Goal: Check status: Check status

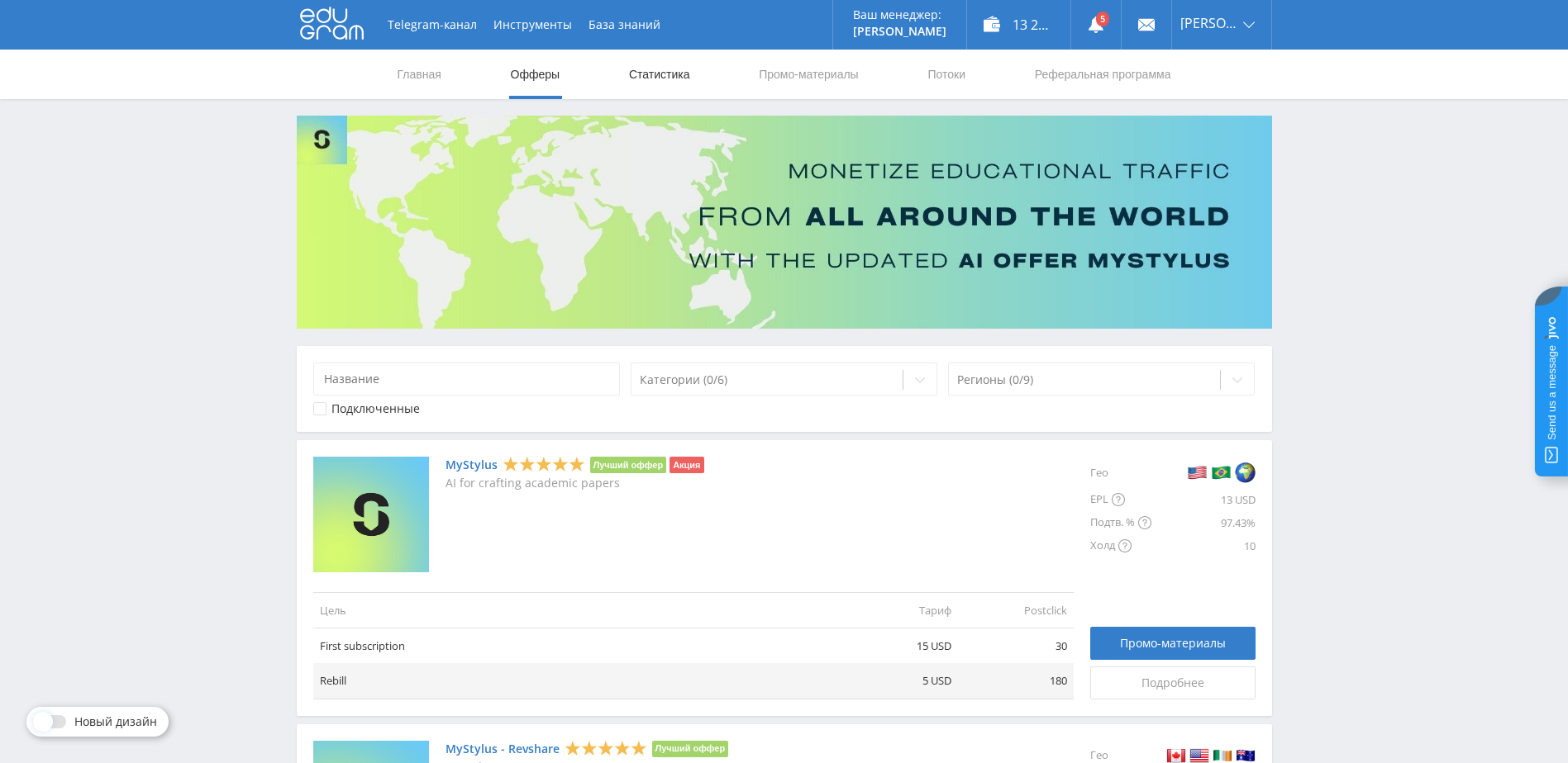
click at [655, 79] on link "Статистика" at bounding box center [660, 74] width 65 height 50
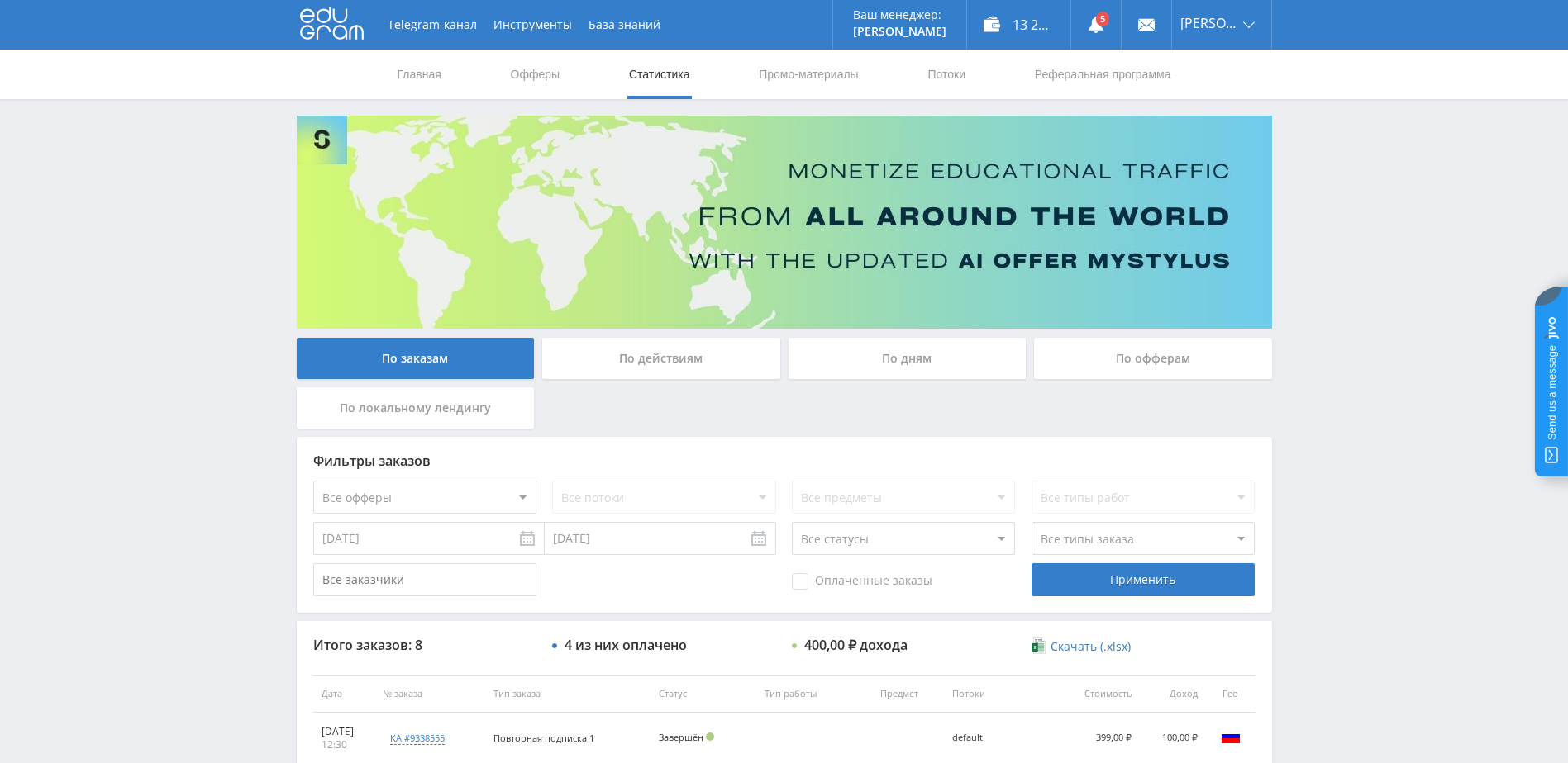
click at [897, 369] on div "По дням" at bounding box center [908, 358] width 238 height 41
click at [0, 0] on input "По дням" at bounding box center [0, 0] width 0 height 0
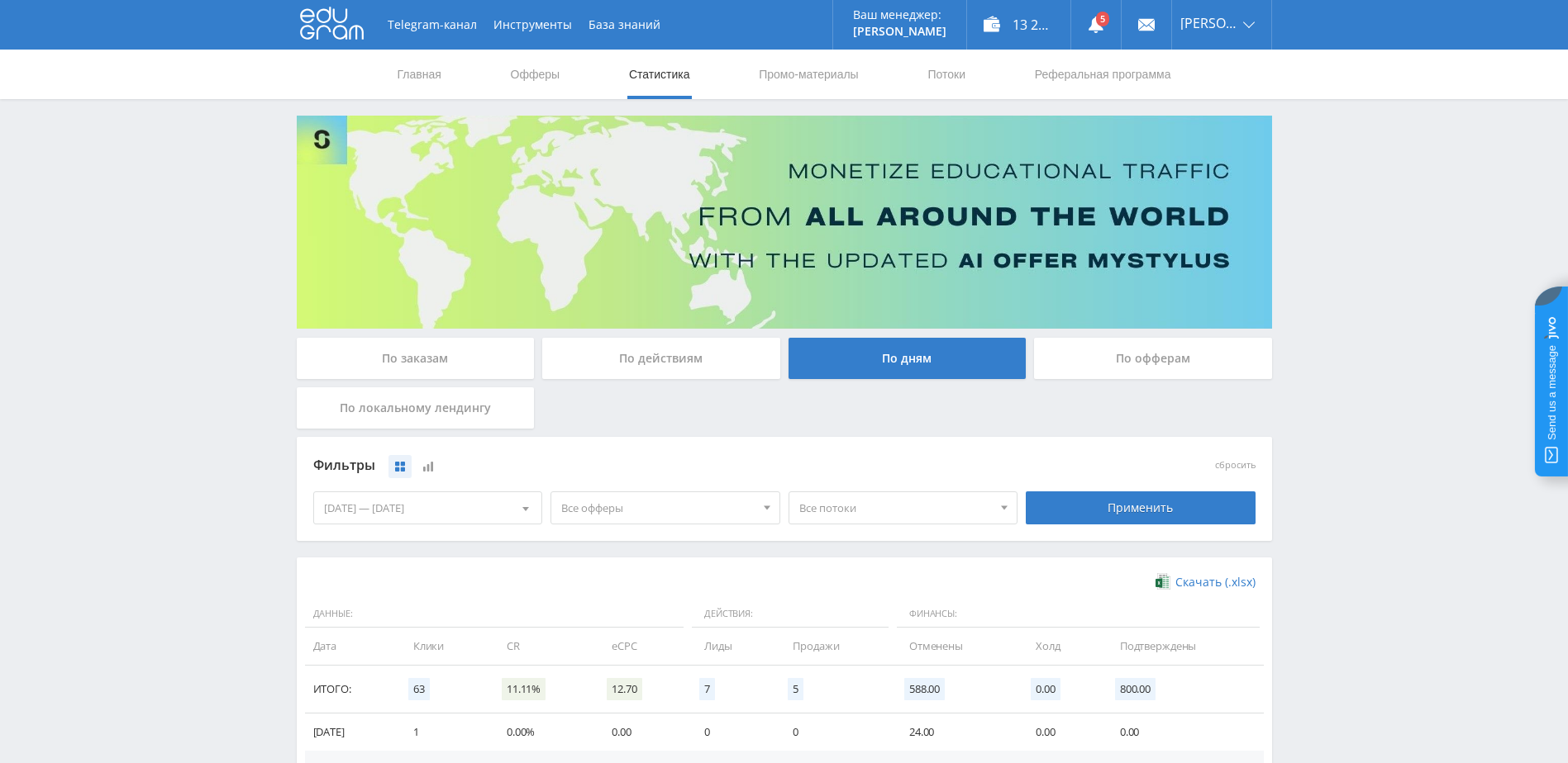
click at [497, 509] on div "[DATE] — [DATE]" at bounding box center [428, 508] width 228 height 31
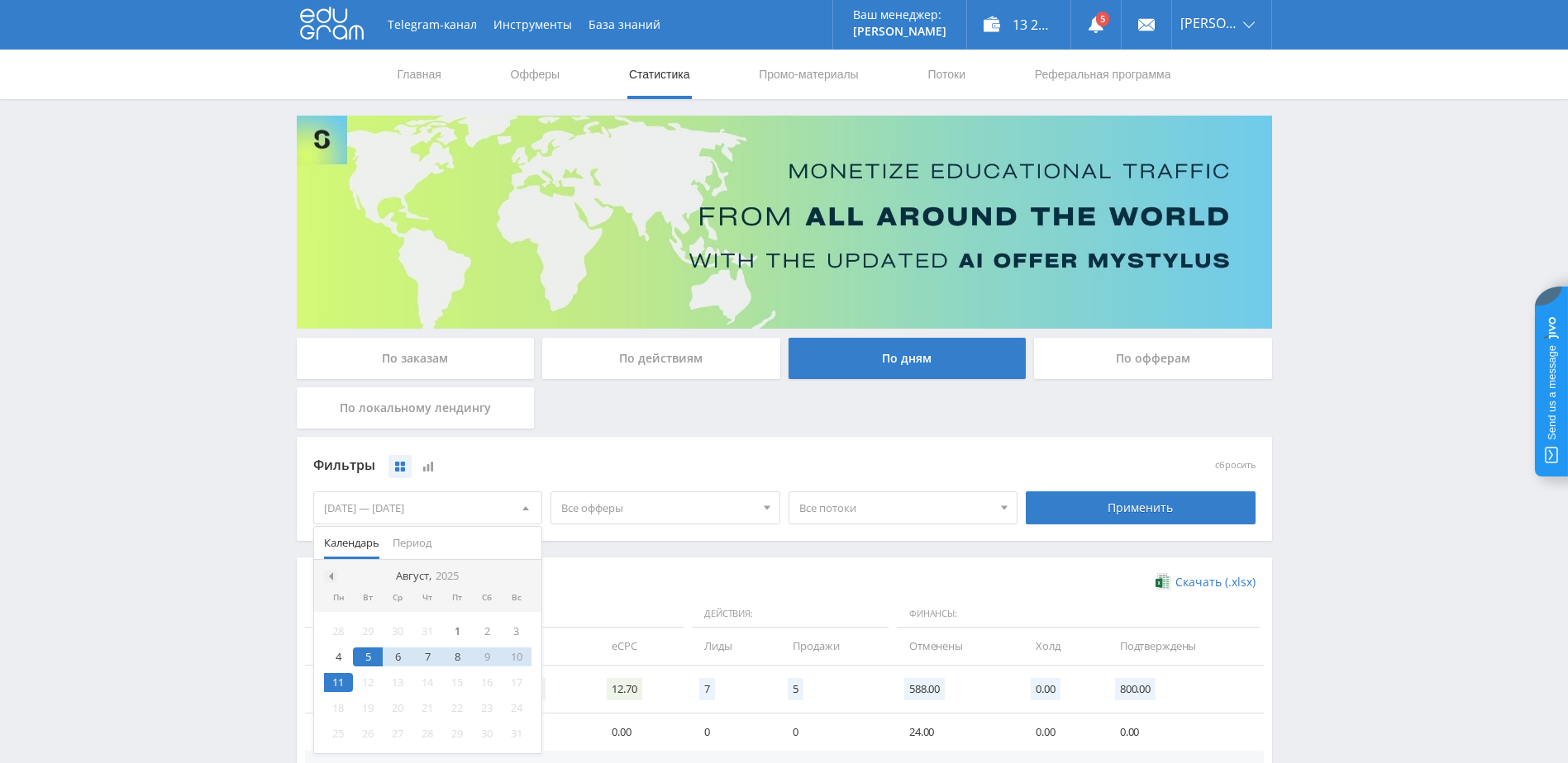
click at [329, 578] on span at bounding box center [328, 576] width 8 height 8
click at [374, 630] on div "1" at bounding box center [368, 631] width 30 height 19
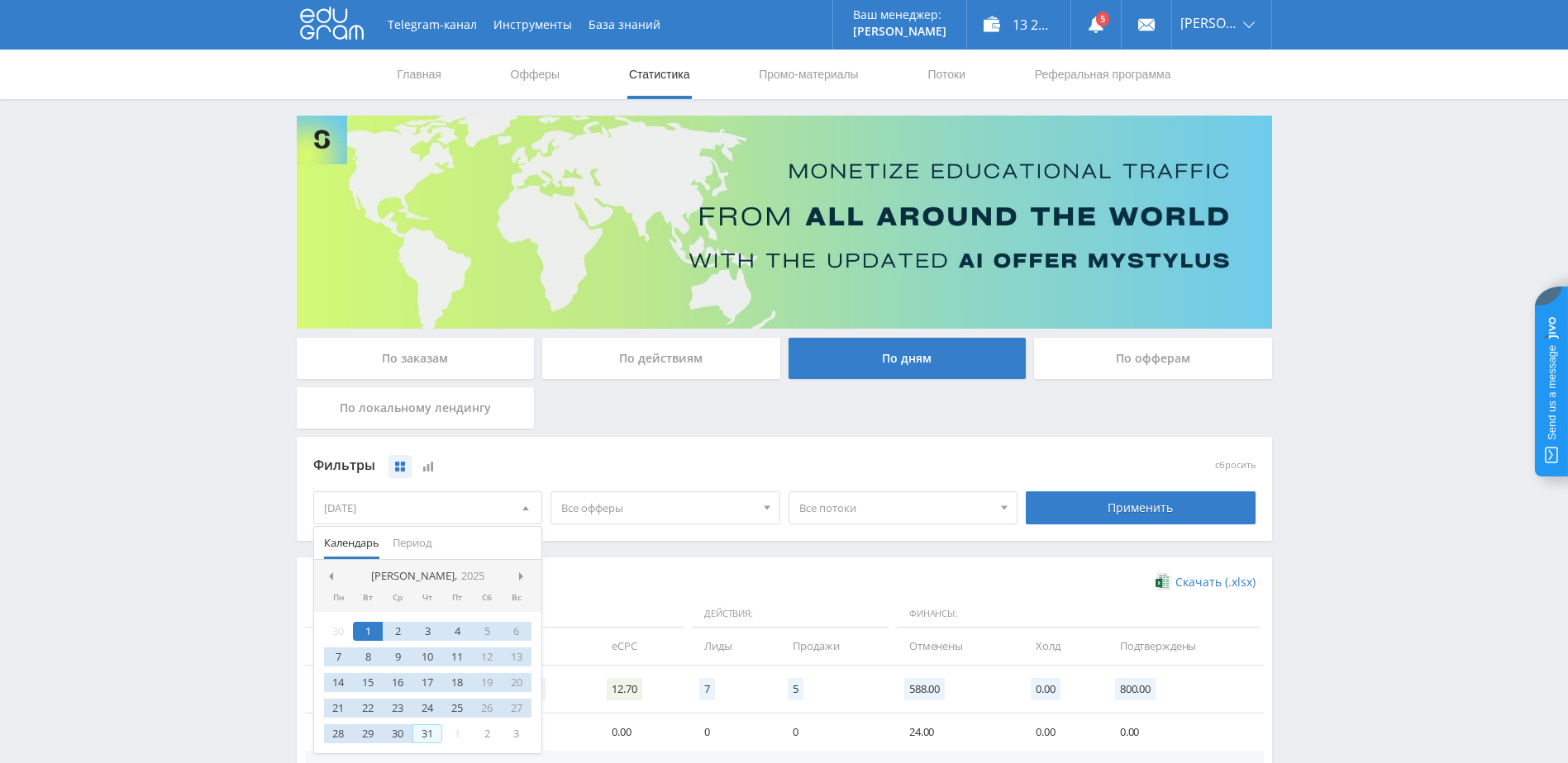
click at [433, 729] on div "31" at bounding box center [427, 734] width 30 height 19
click at [740, 471] on div "Фильтры" at bounding box center [666, 465] width 705 height 24
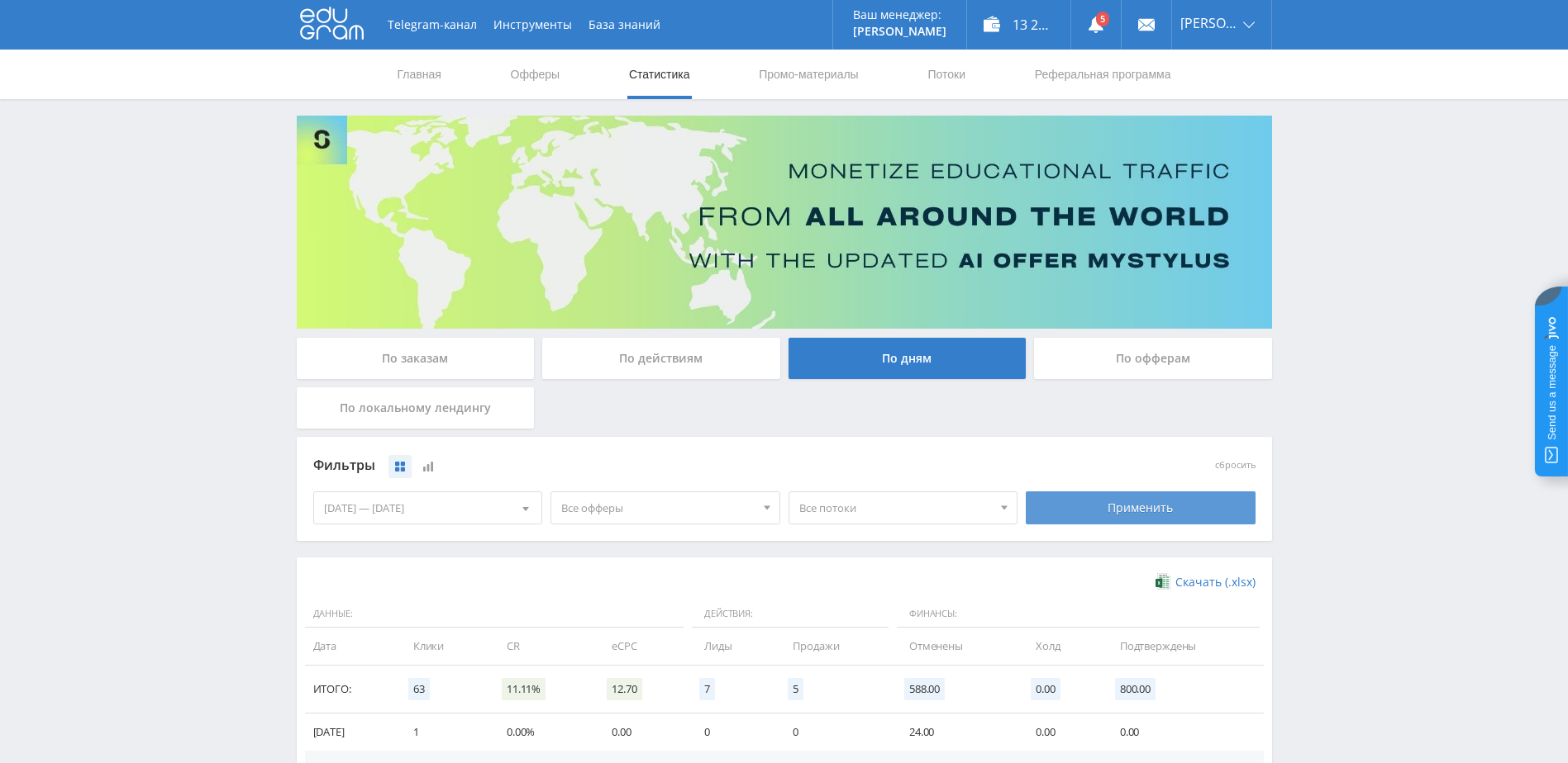
click at [1075, 498] on div "Применить" at bounding box center [1140, 508] width 230 height 33
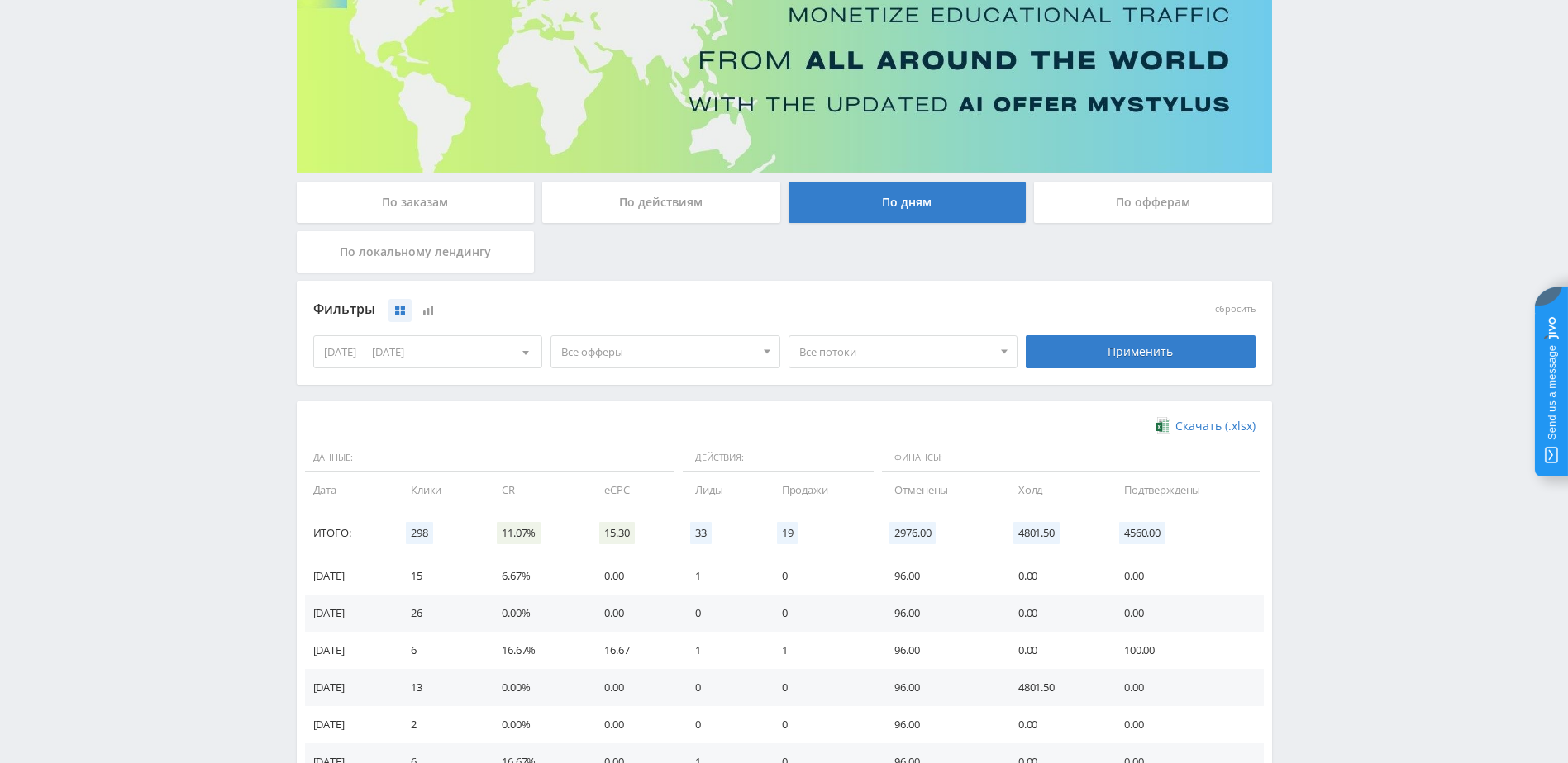
scroll to position [83, 0]
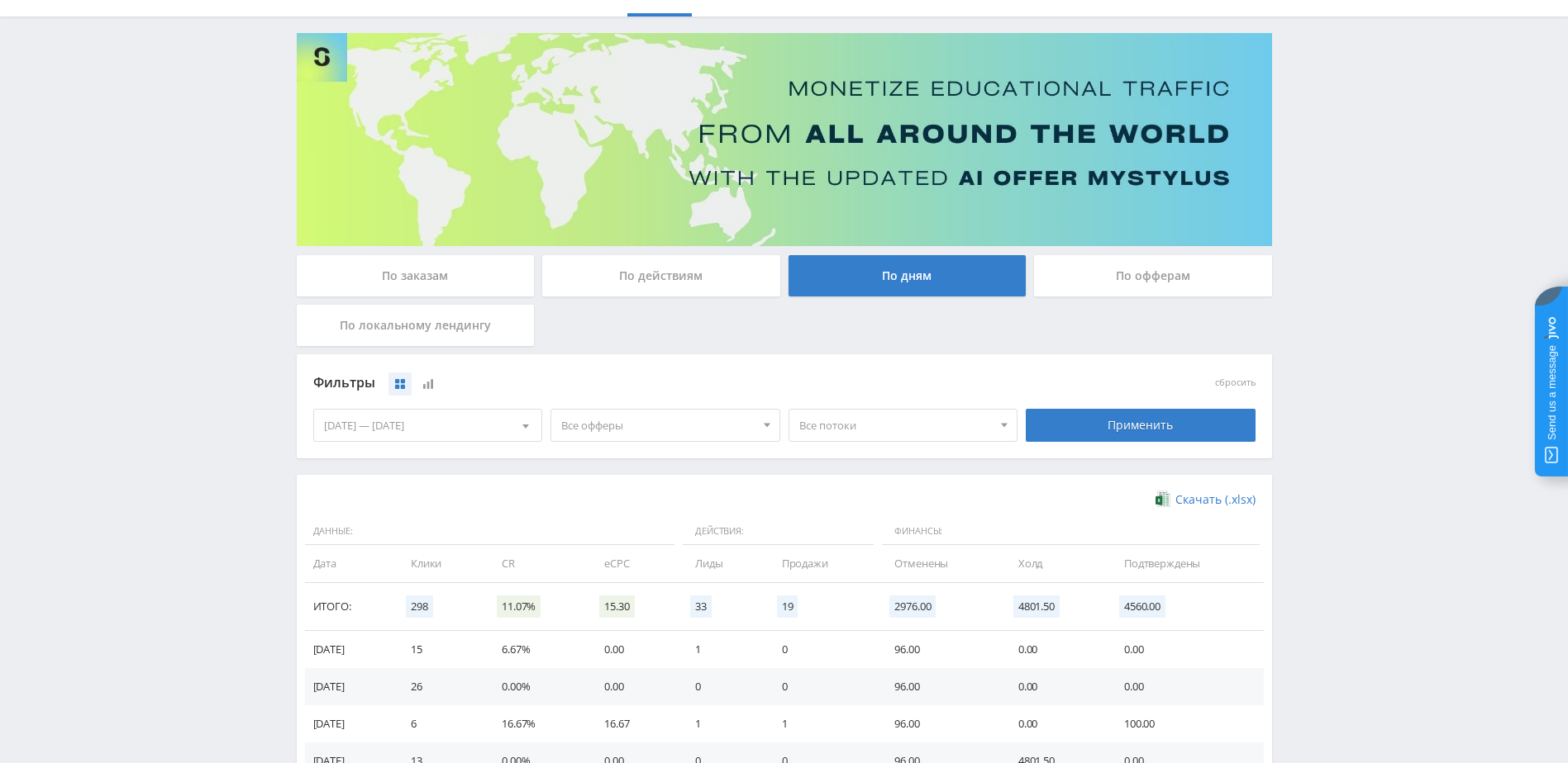
click at [467, 422] on div "[DATE] — [DATE]" at bounding box center [428, 425] width 228 height 31
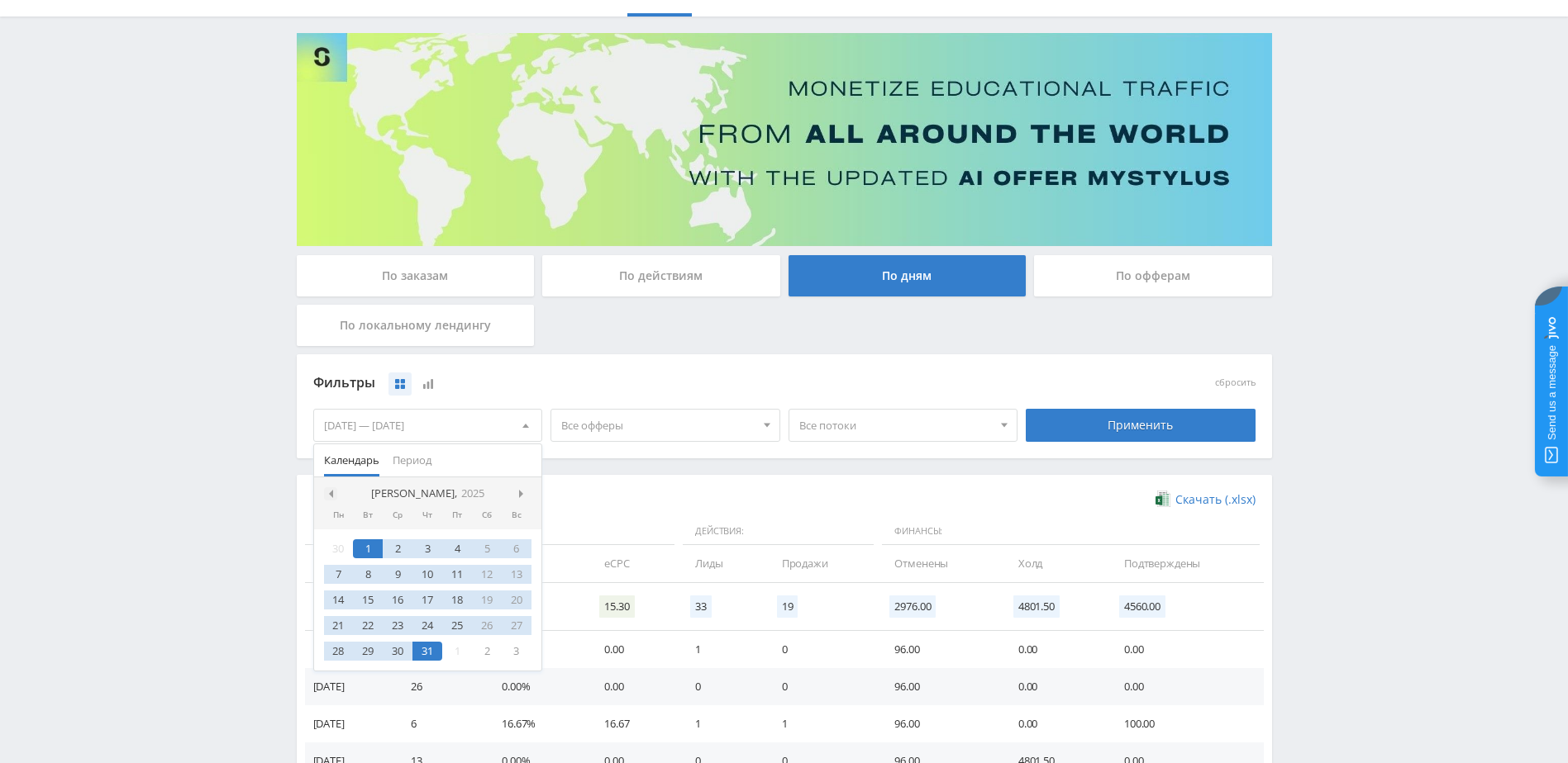
click at [334, 493] on div at bounding box center [330, 493] width 13 height 13
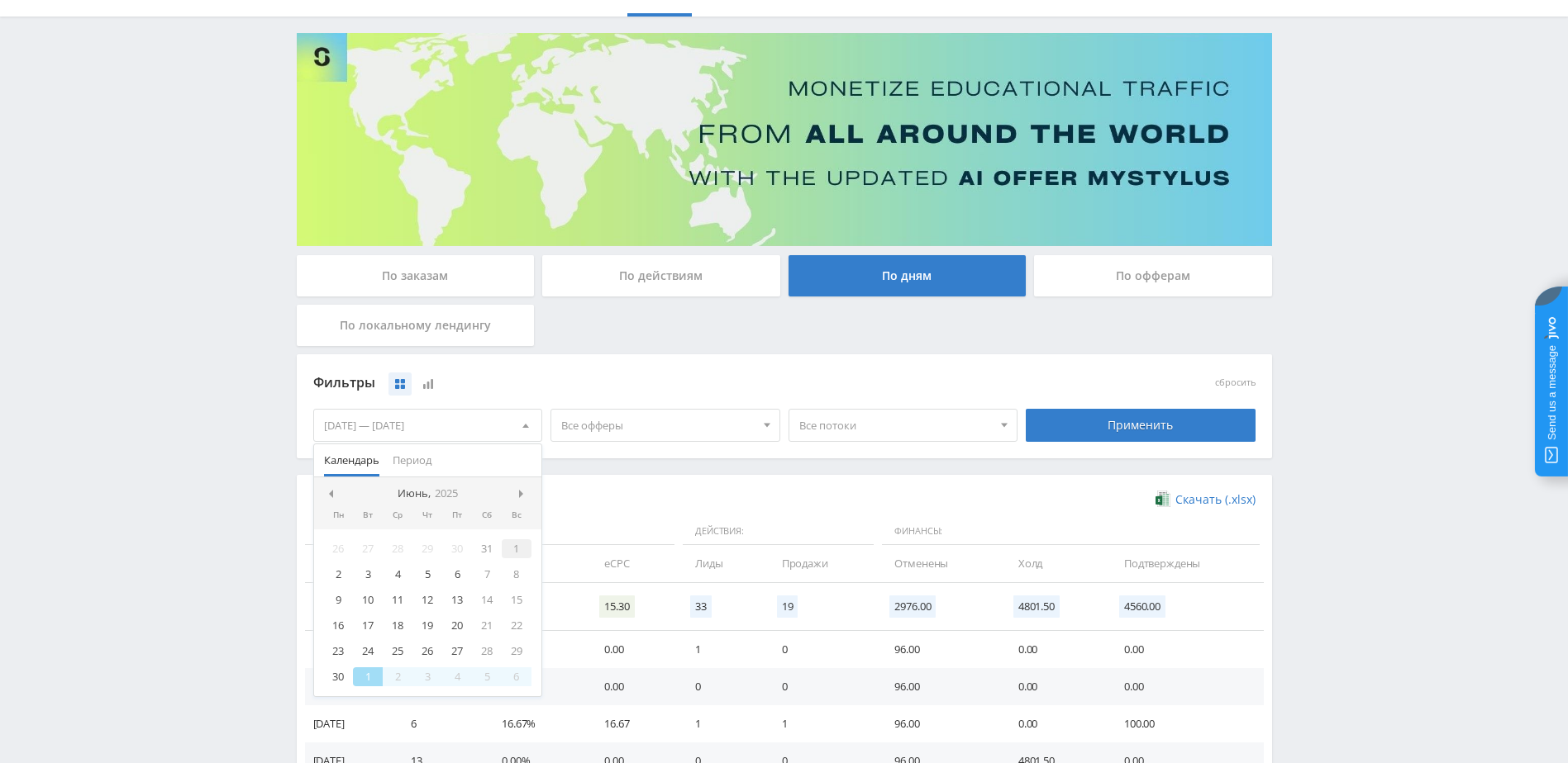
click at [511, 548] on div "1" at bounding box center [516, 549] width 30 height 19
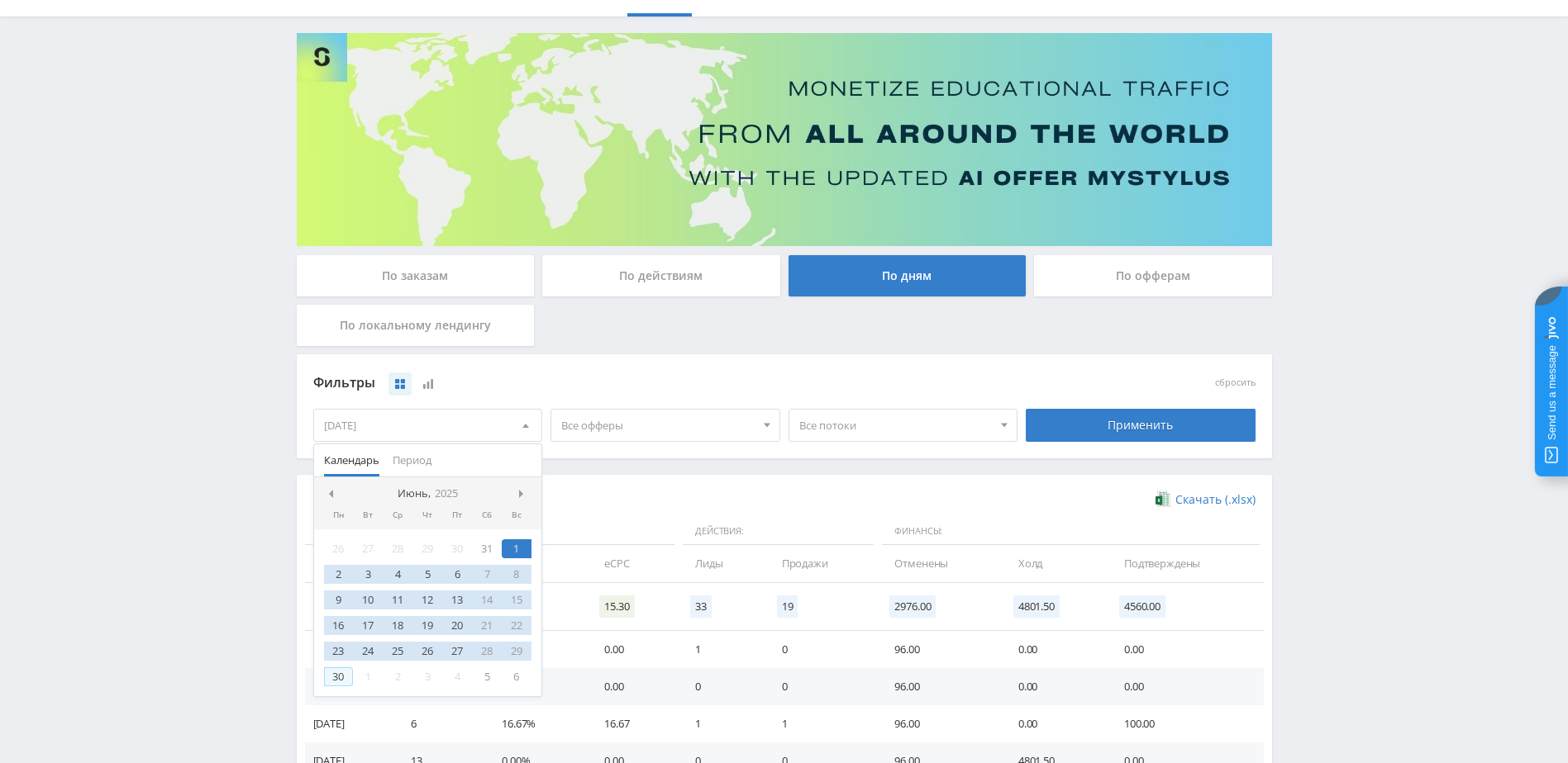
click at [347, 682] on div "30" at bounding box center [339, 677] width 30 height 19
click at [1056, 422] on div "Применить" at bounding box center [1140, 425] width 230 height 33
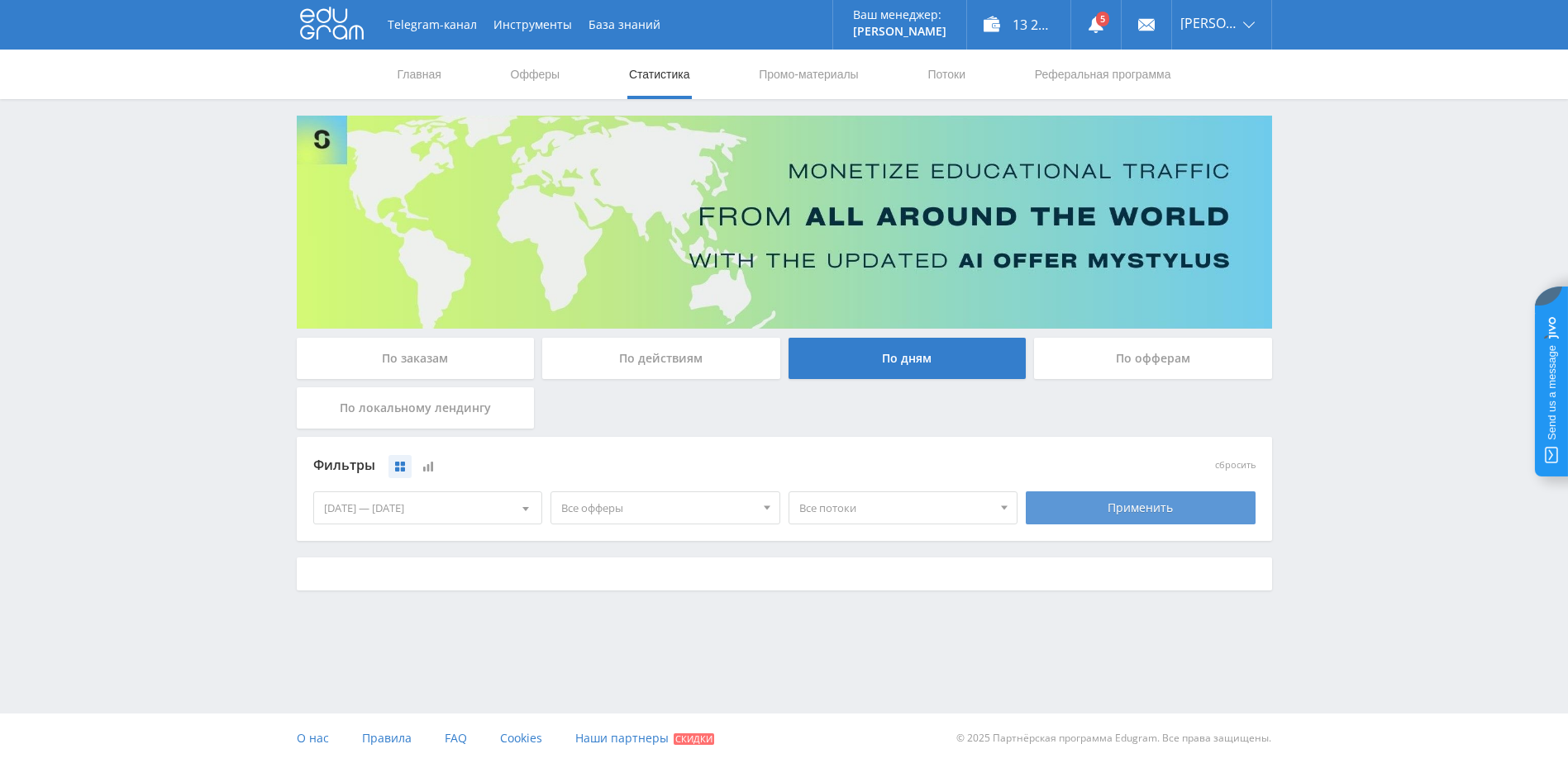
scroll to position [0, 0]
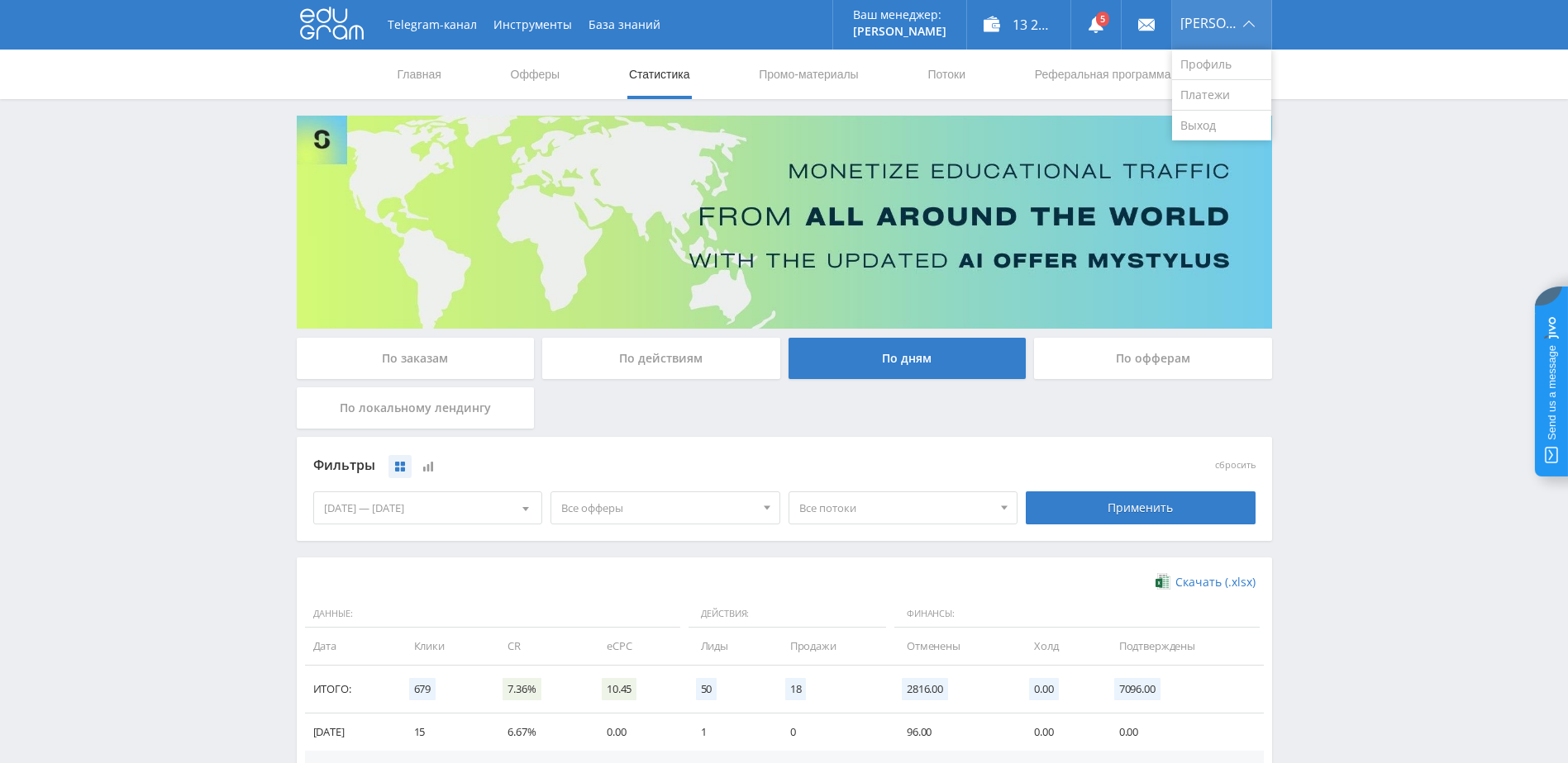
click at [1247, 24] on div "[PERSON_NAME]" at bounding box center [1222, 24] width 100 height 50
click at [949, 71] on link "Потоки" at bounding box center [946, 74] width 41 height 50
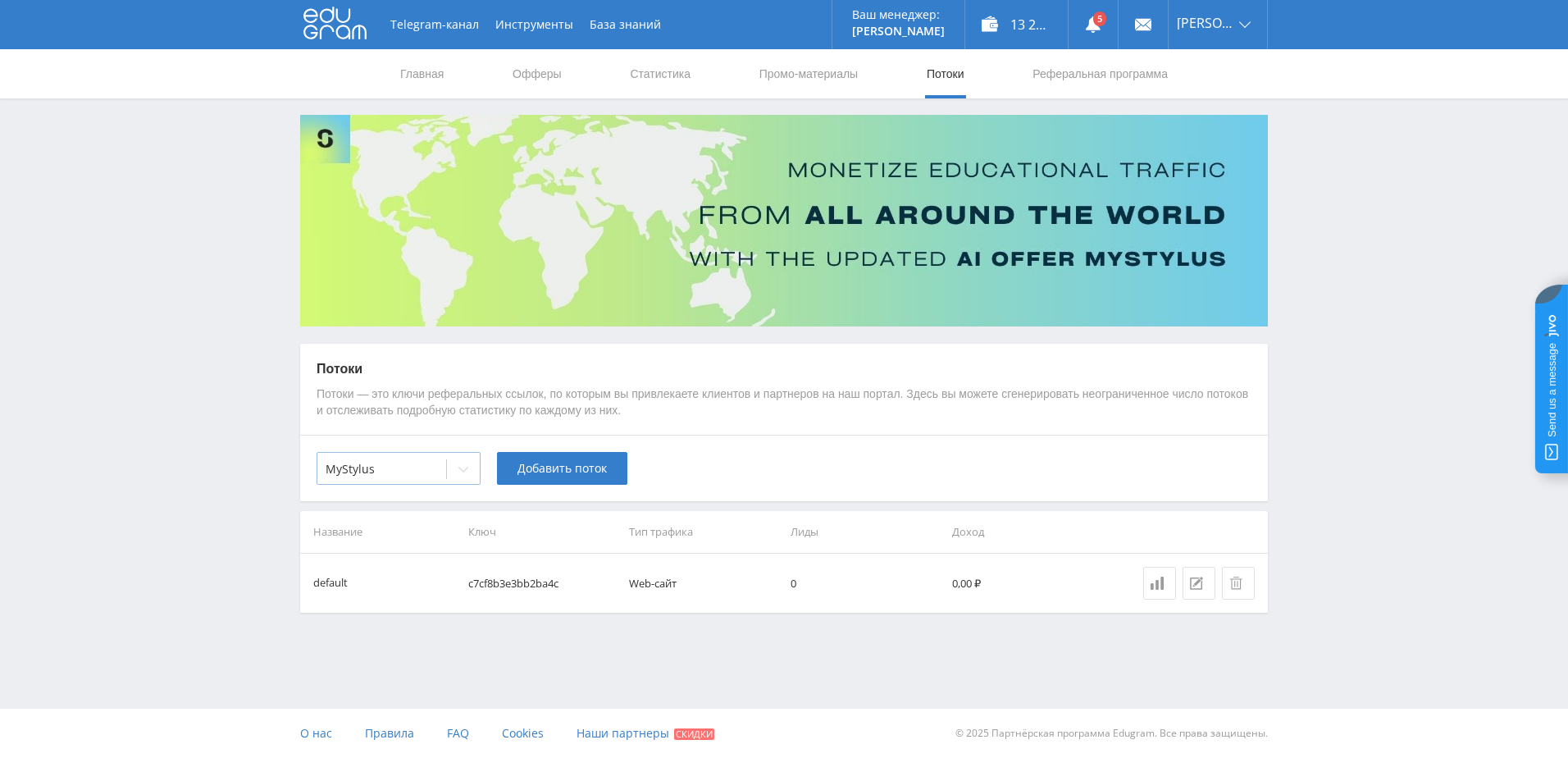
click at [459, 479] on div at bounding box center [464, 469] width 33 height 33
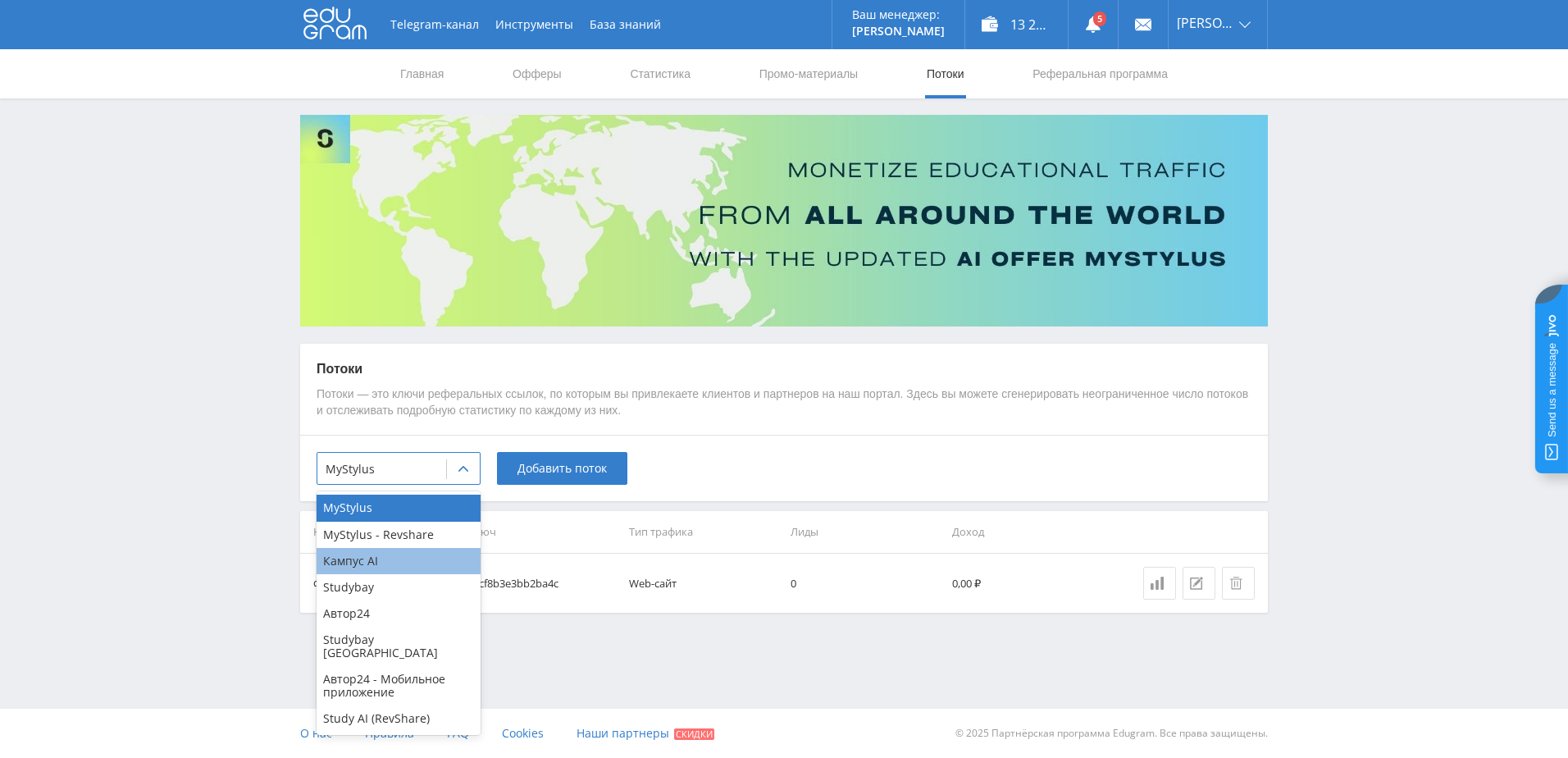
click at [387, 559] on div "Кампус AI" at bounding box center [398, 561] width 164 height 26
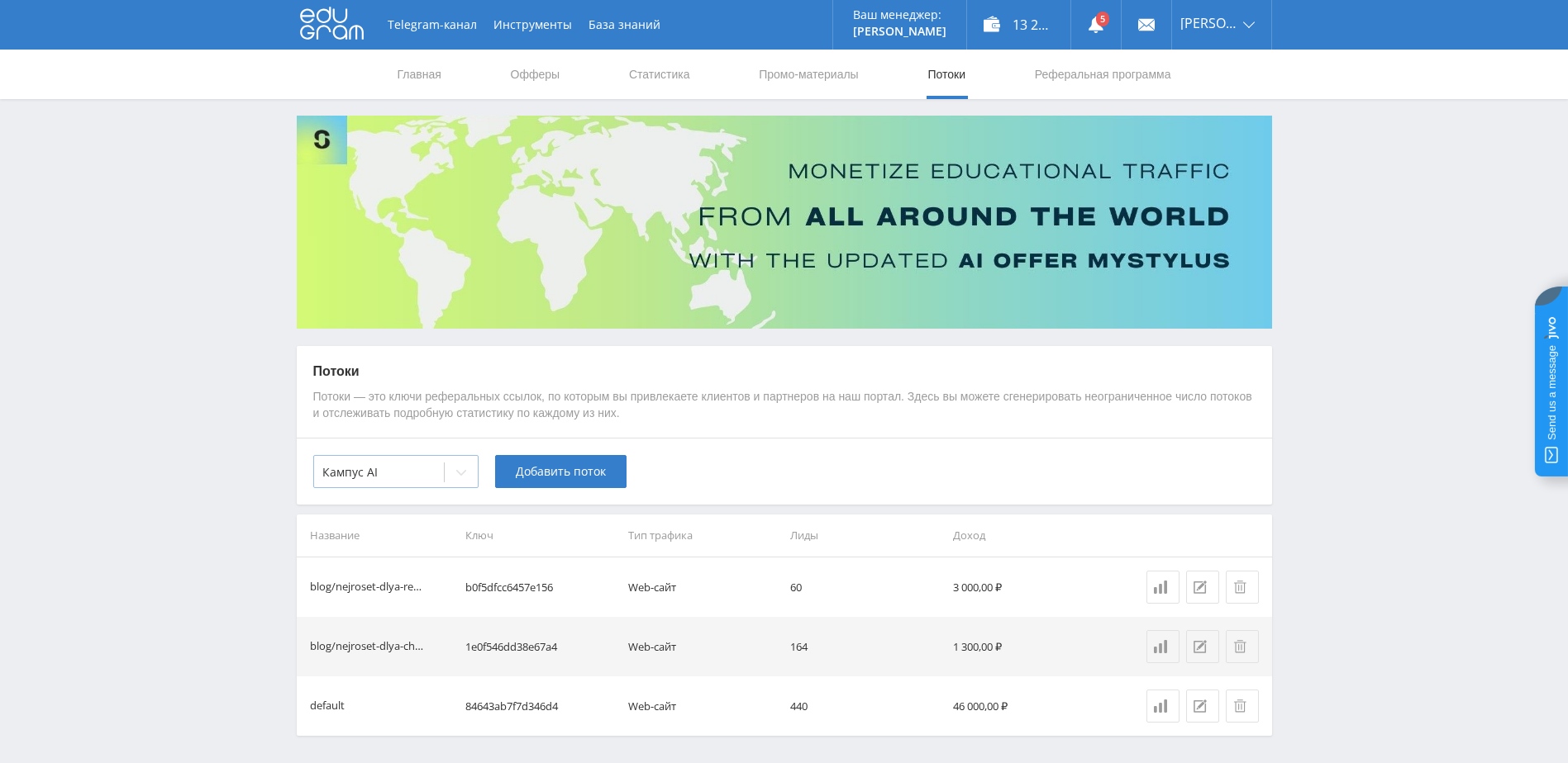
click at [451, 472] on div at bounding box center [461, 472] width 33 height 33
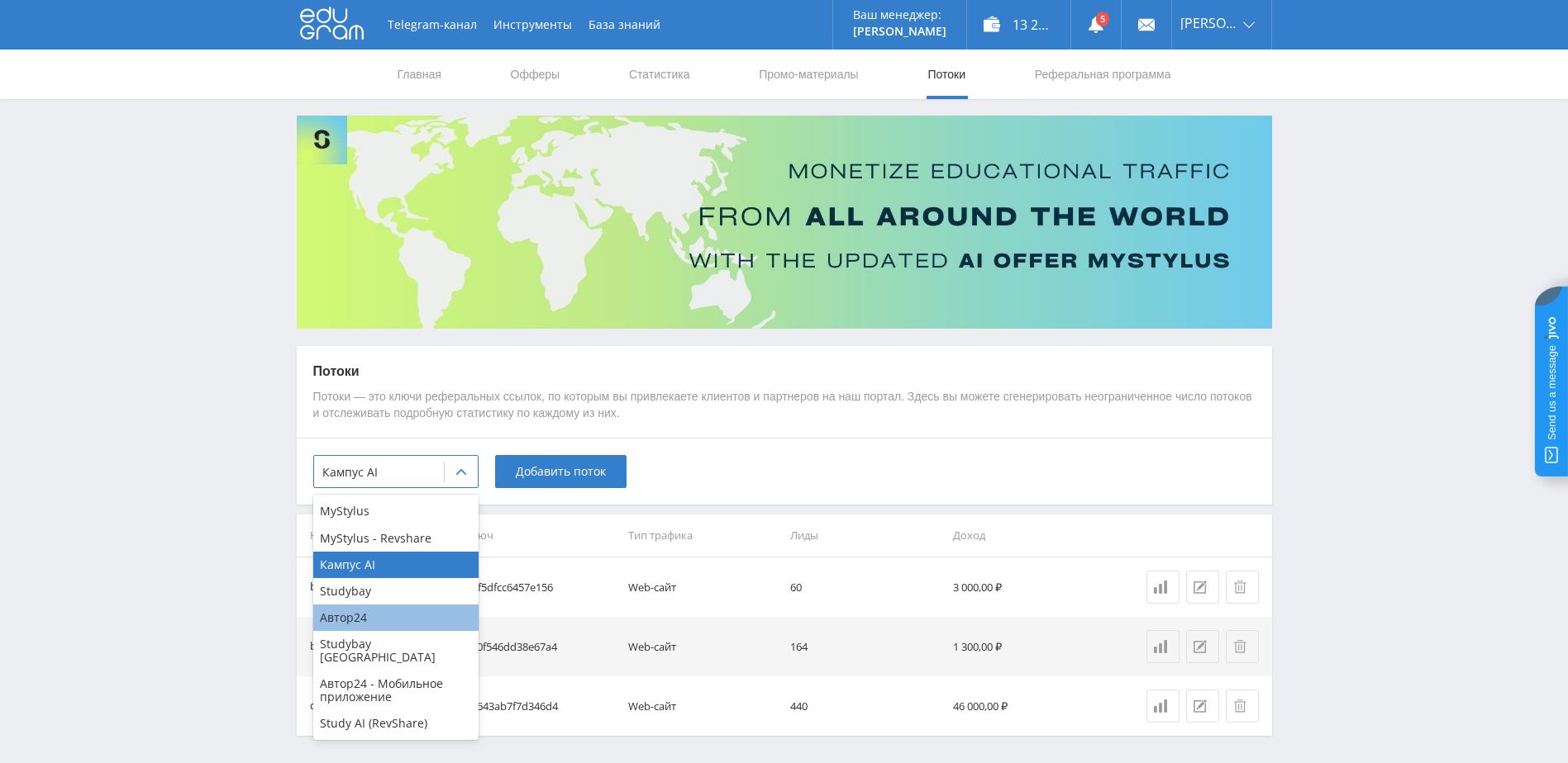
click at [391, 616] on div "Автор24" at bounding box center [396, 618] width 165 height 26
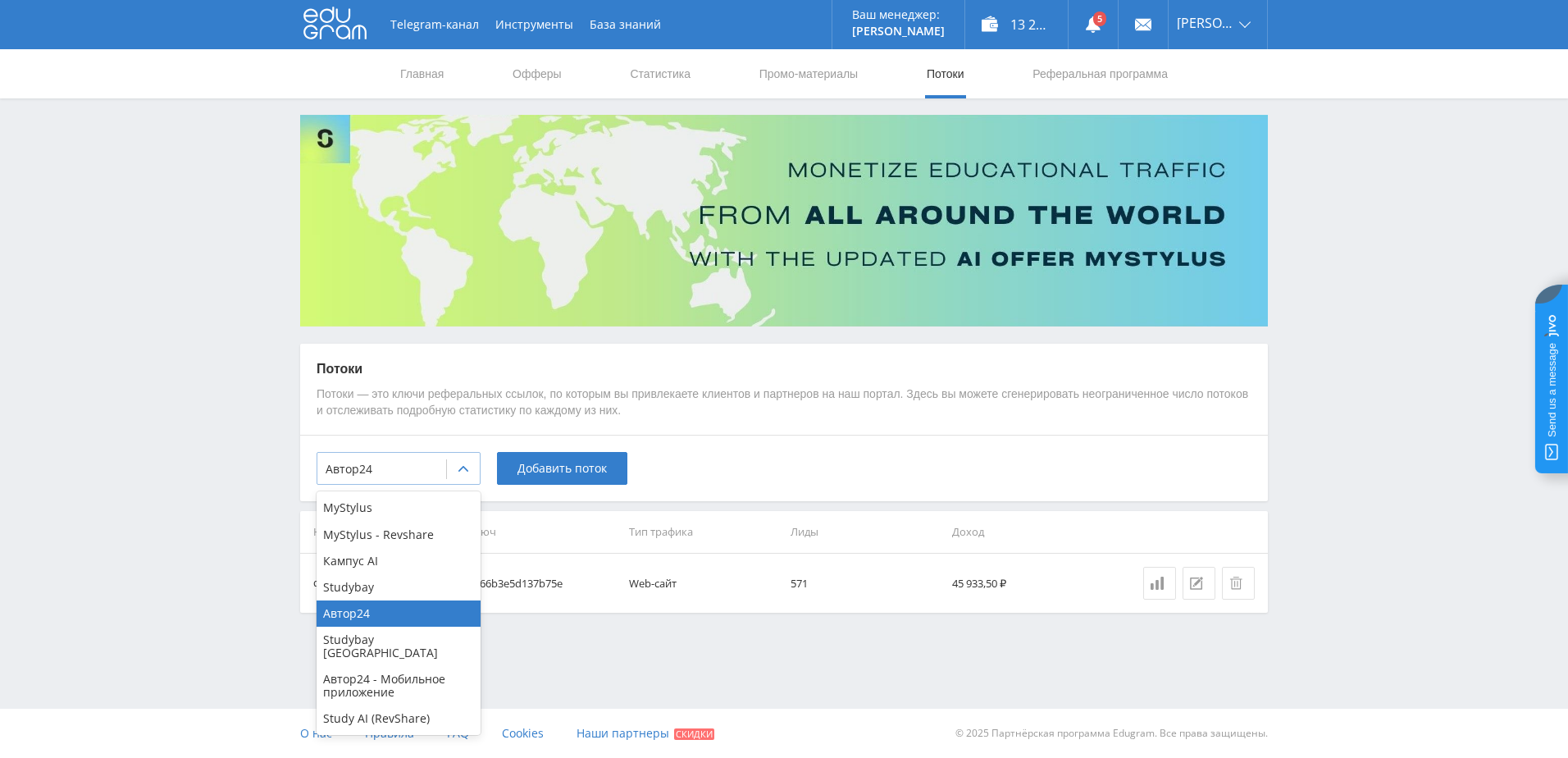
click at [436, 466] on div at bounding box center [382, 469] width 113 height 16
click at [389, 566] on div "Кампус AI" at bounding box center [398, 561] width 164 height 26
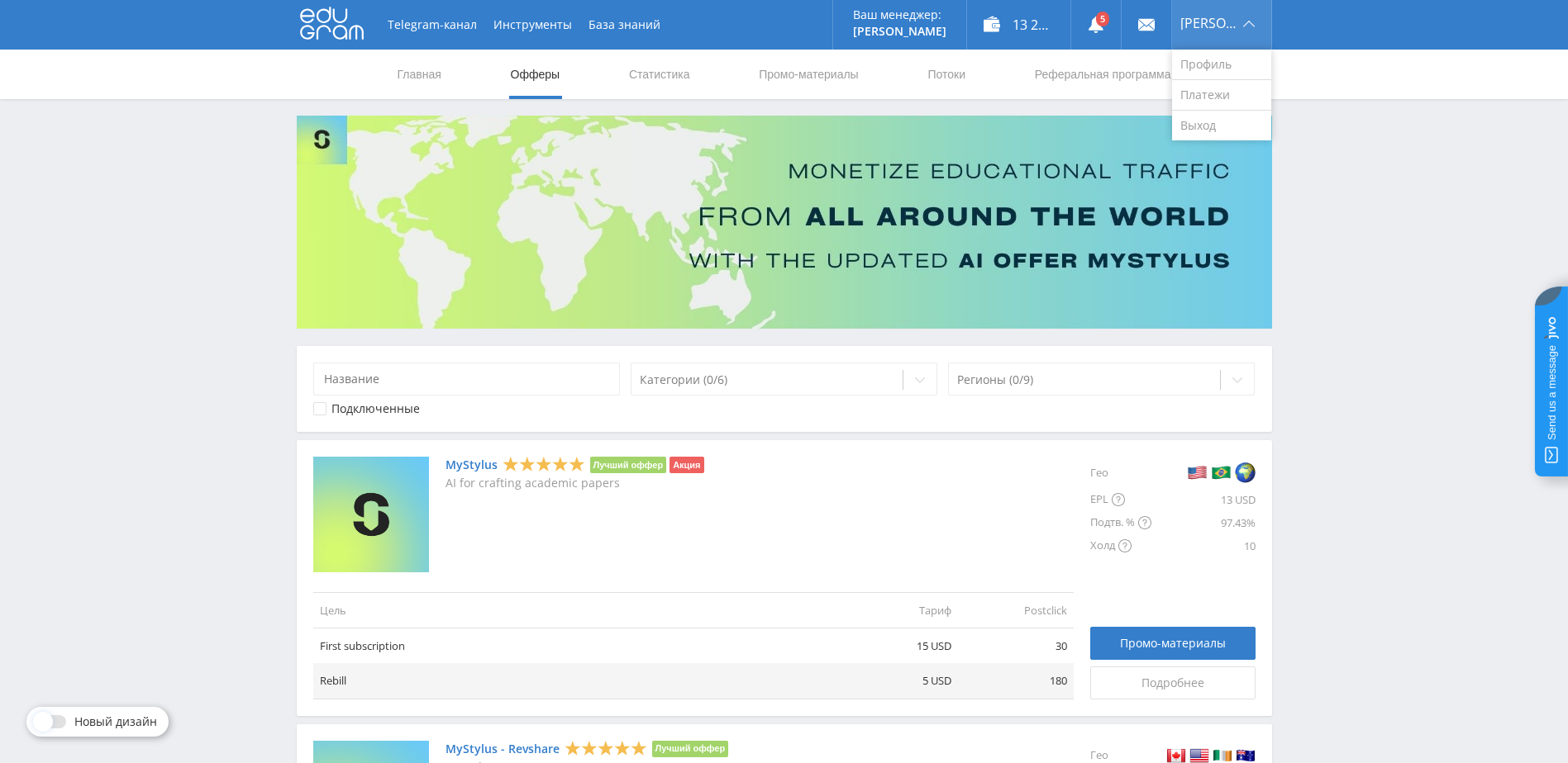
click at [1241, 9] on div "[PERSON_NAME]" at bounding box center [1222, 24] width 100 height 50
click at [1206, 120] on link "Выход" at bounding box center [1222, 126] width 100 height 30
